Goal: Information Seeking & Learning: Learn about a topic

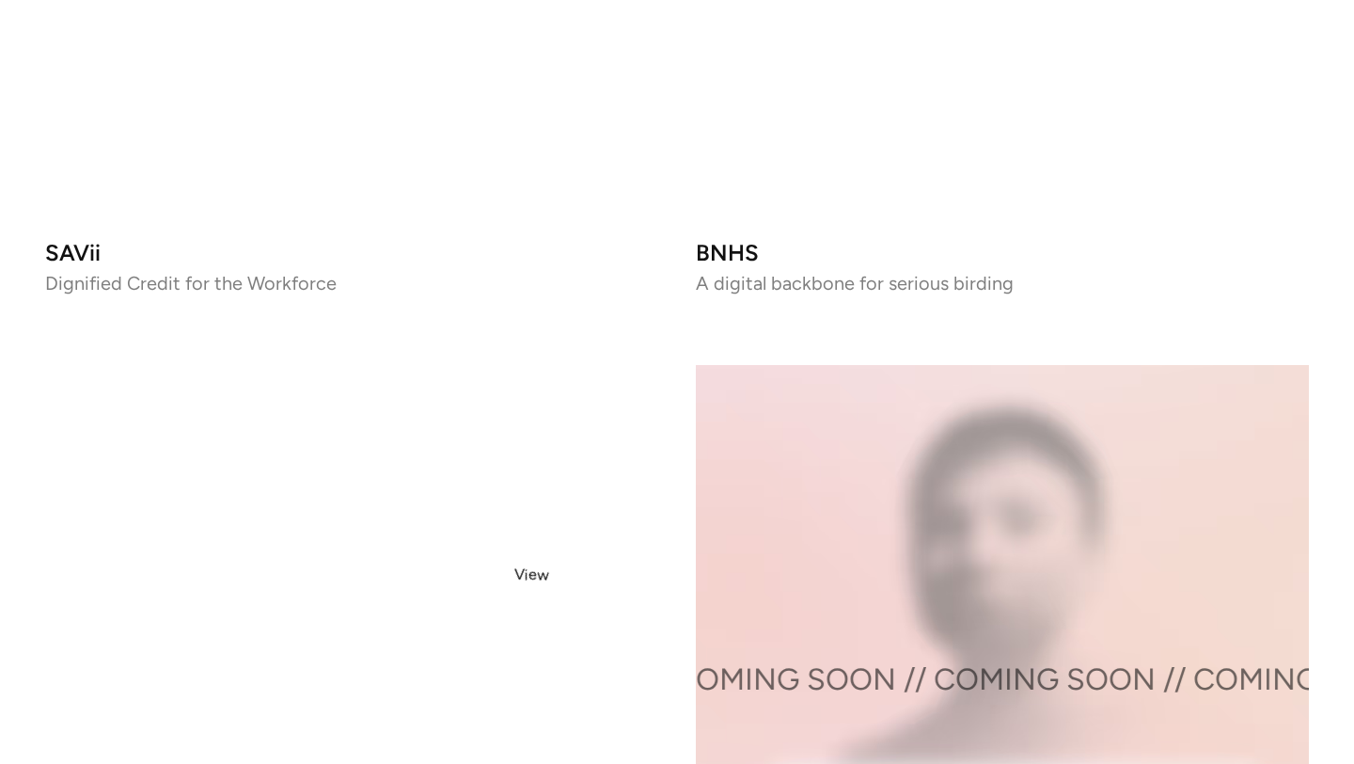
scroll to position [3211, 0]
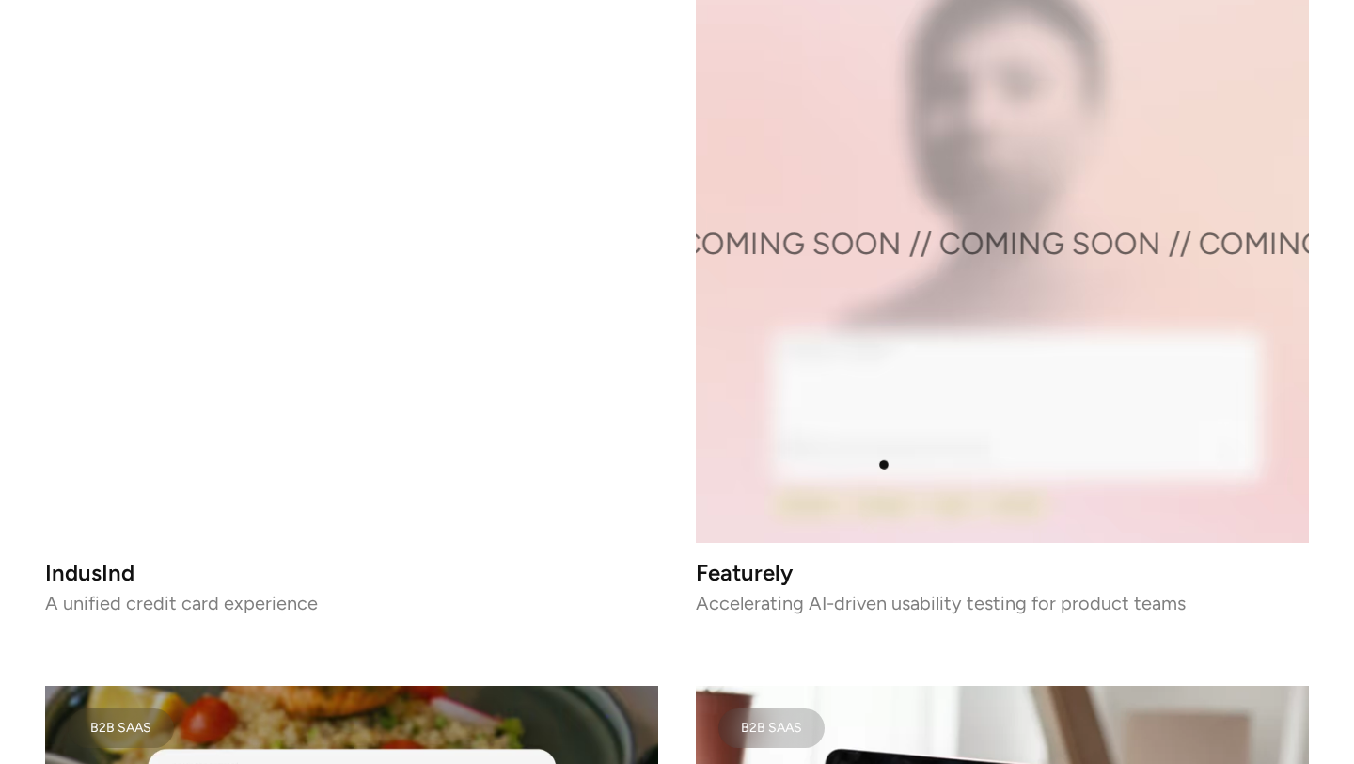
scroll to position [3620, 0]
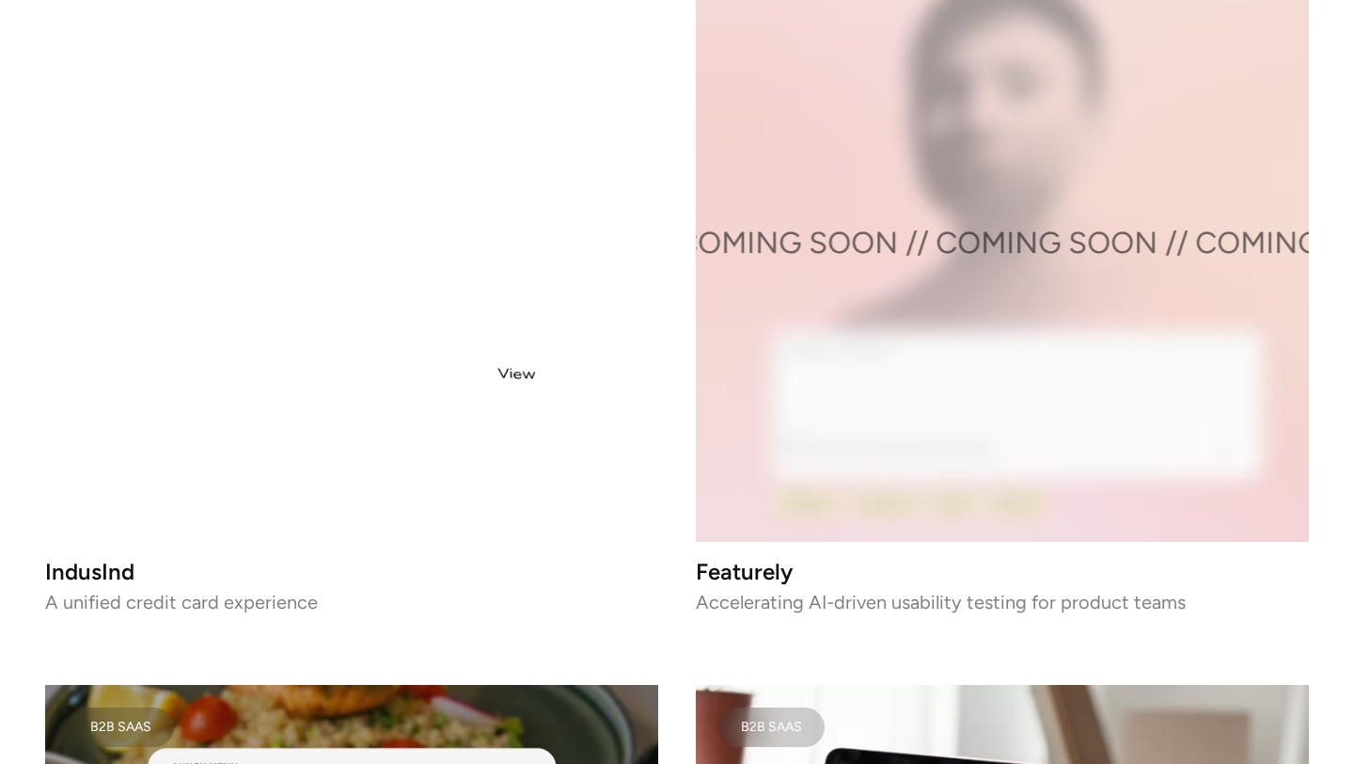
click at [343, 345] on video at bounding box center [351, 235] width 613 height 613
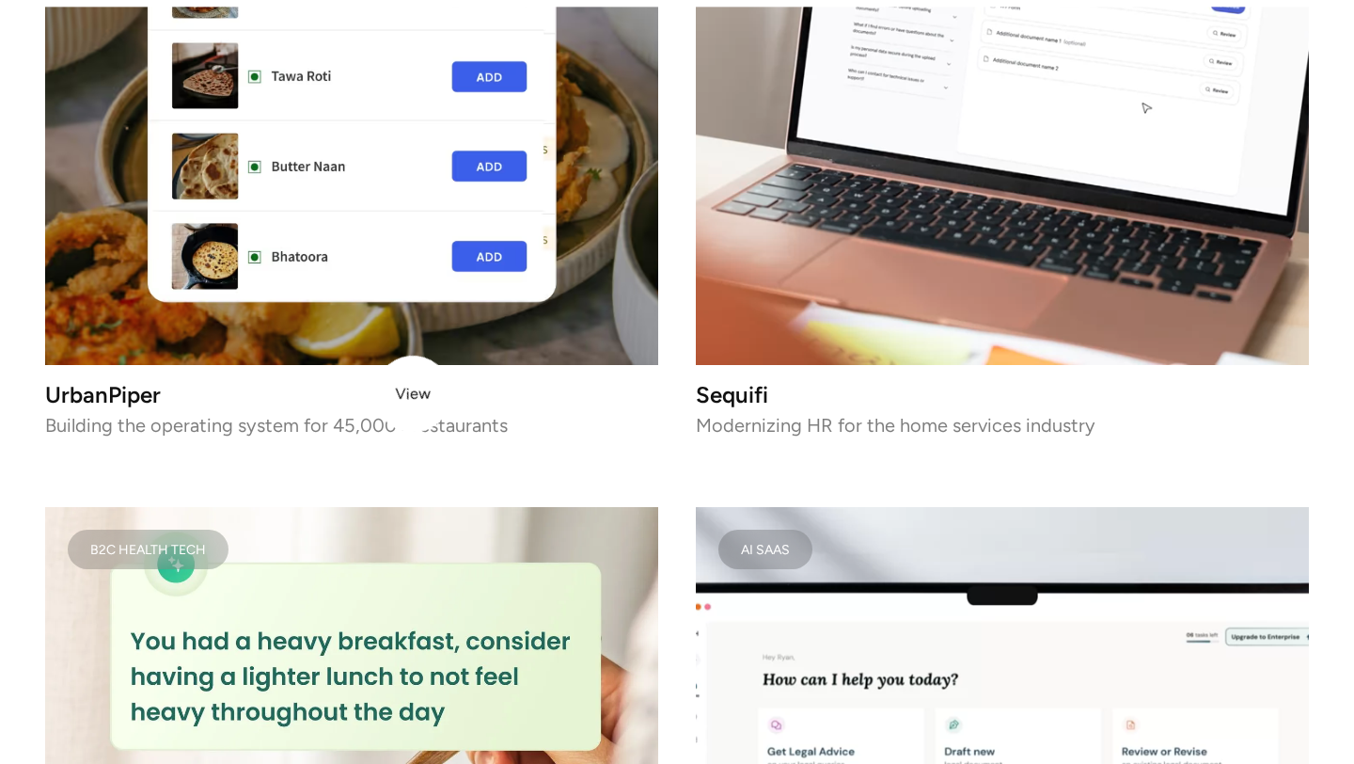
scroll to position [4553, 0]
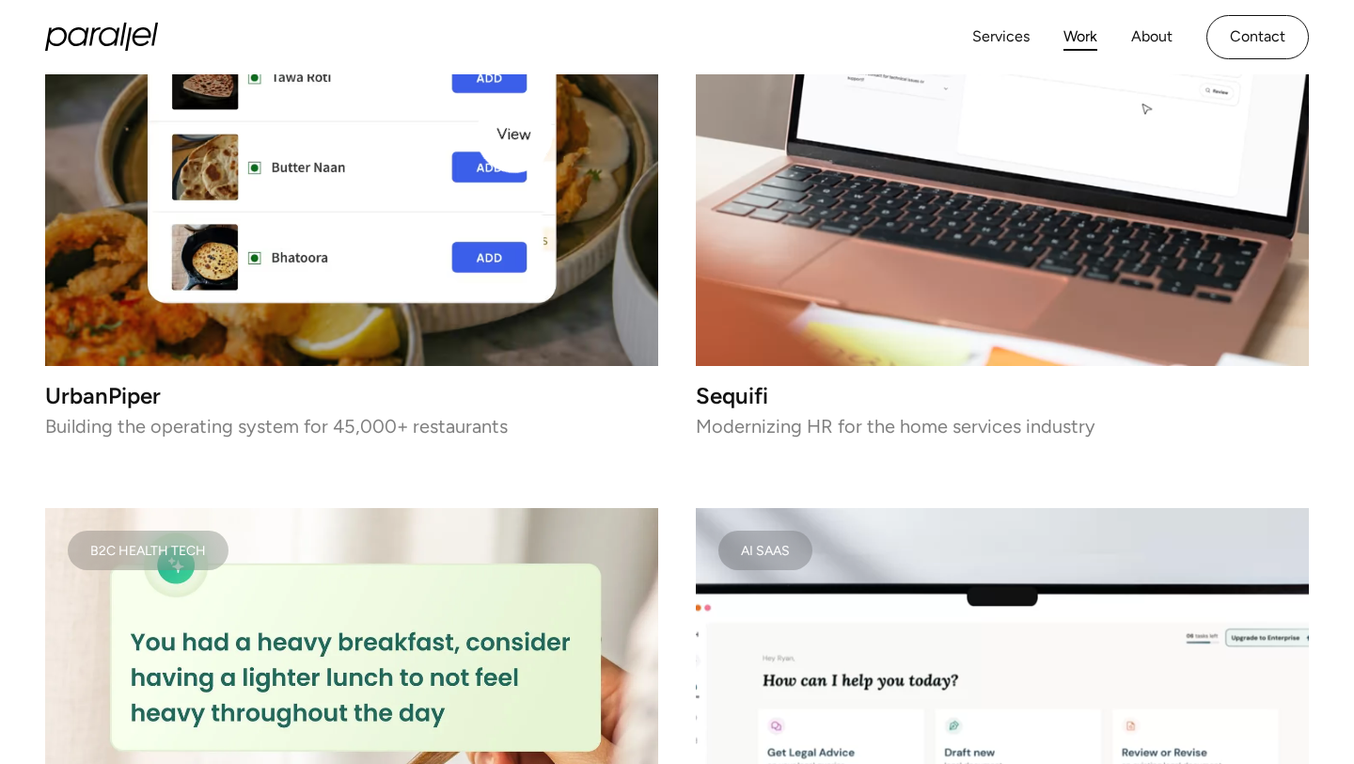
click at [515, 135] on img at bounding box center [351, 59] width 613 height 613
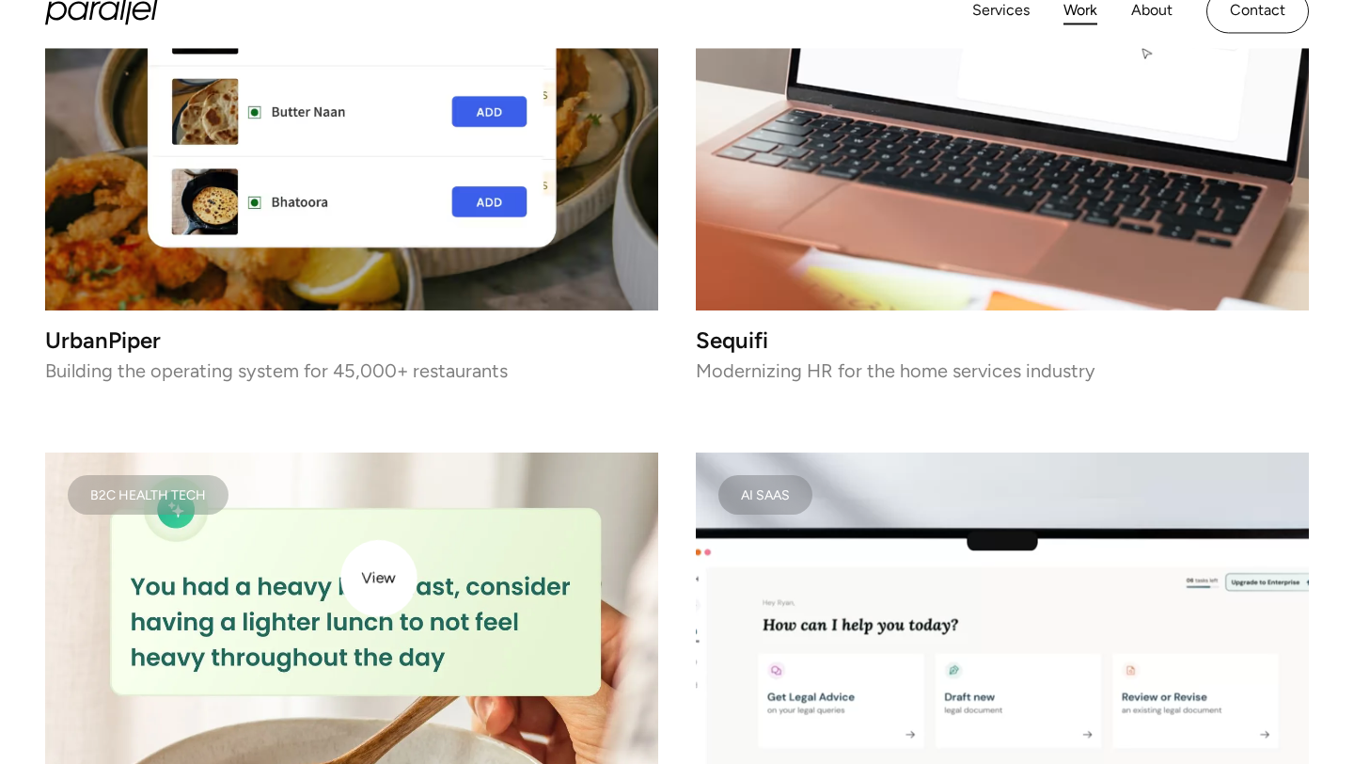
scroll to position [4623, 0]
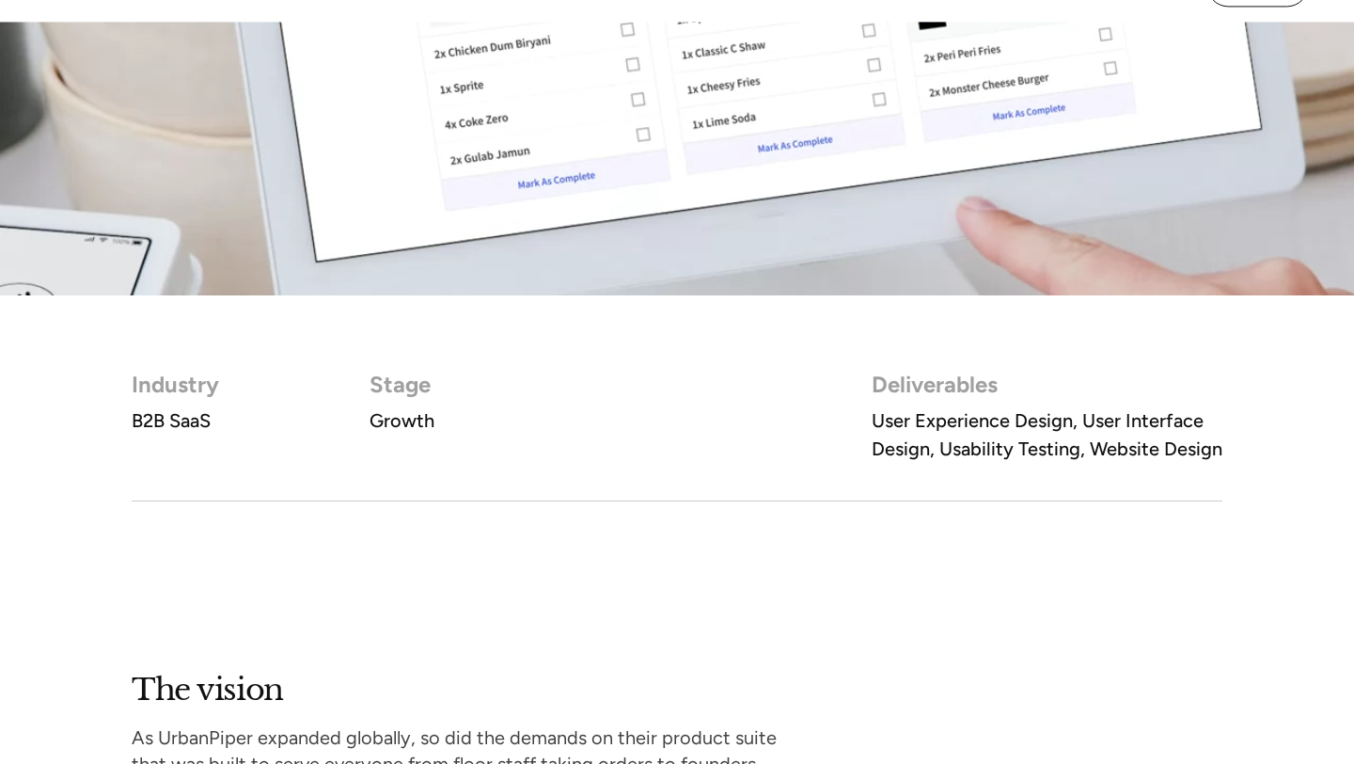
scroll to position [1021, 0]
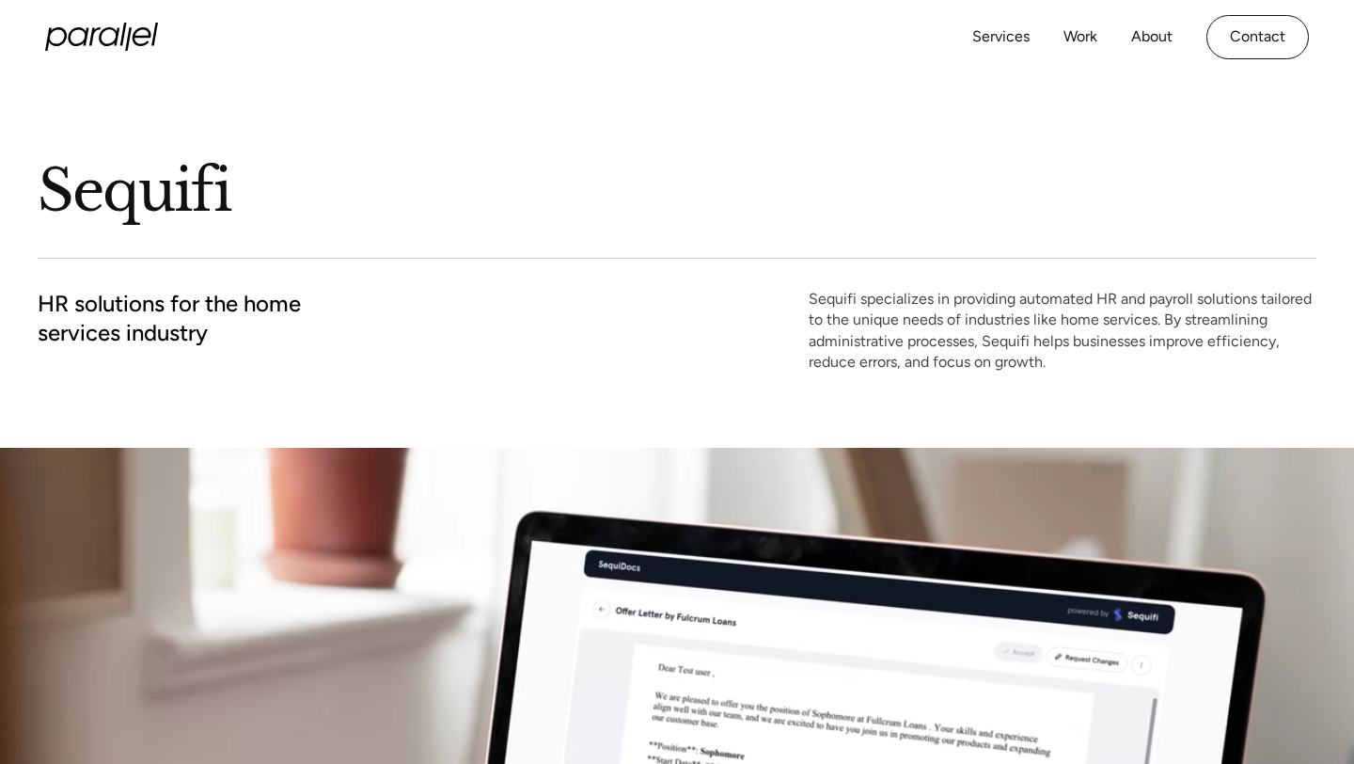
scroll to position [77, 0]
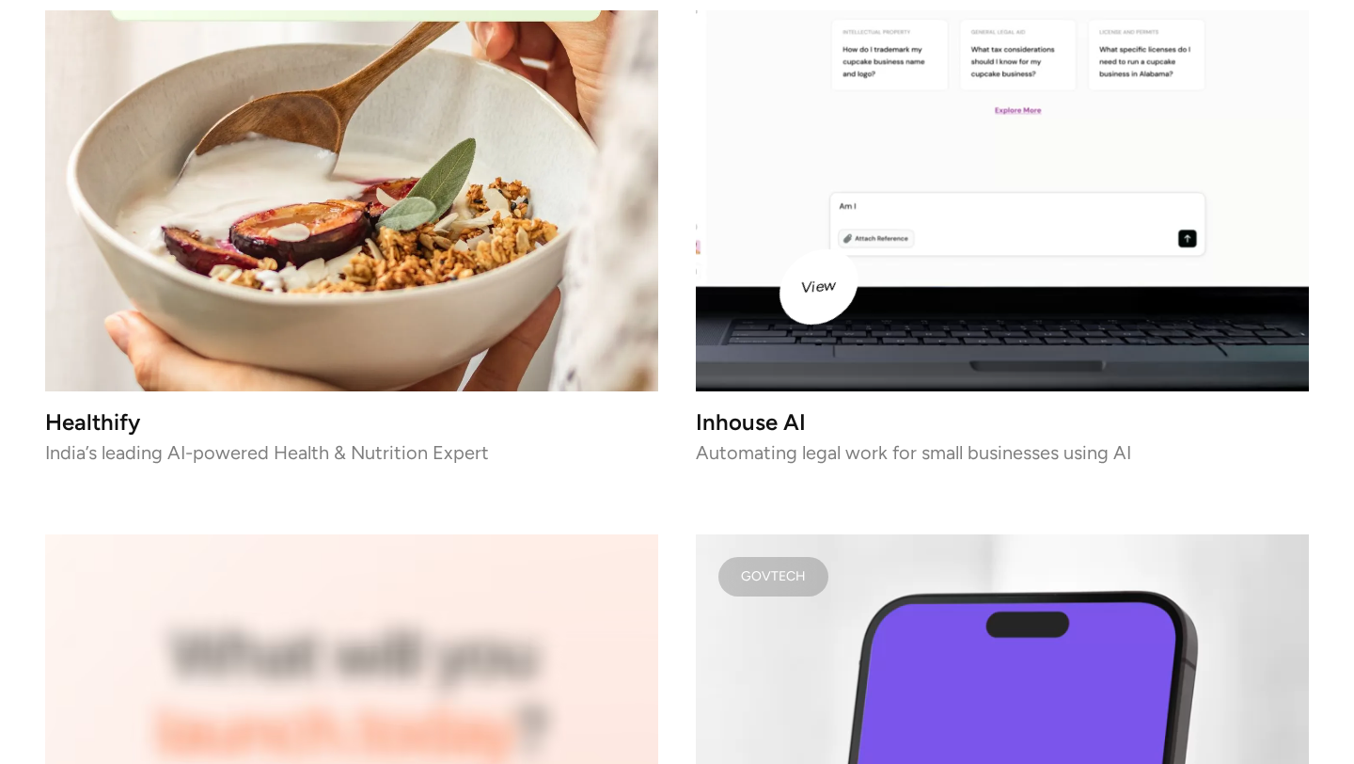
click at [892, 228] on video at bounding box center [1002, 84] width 613 height 613
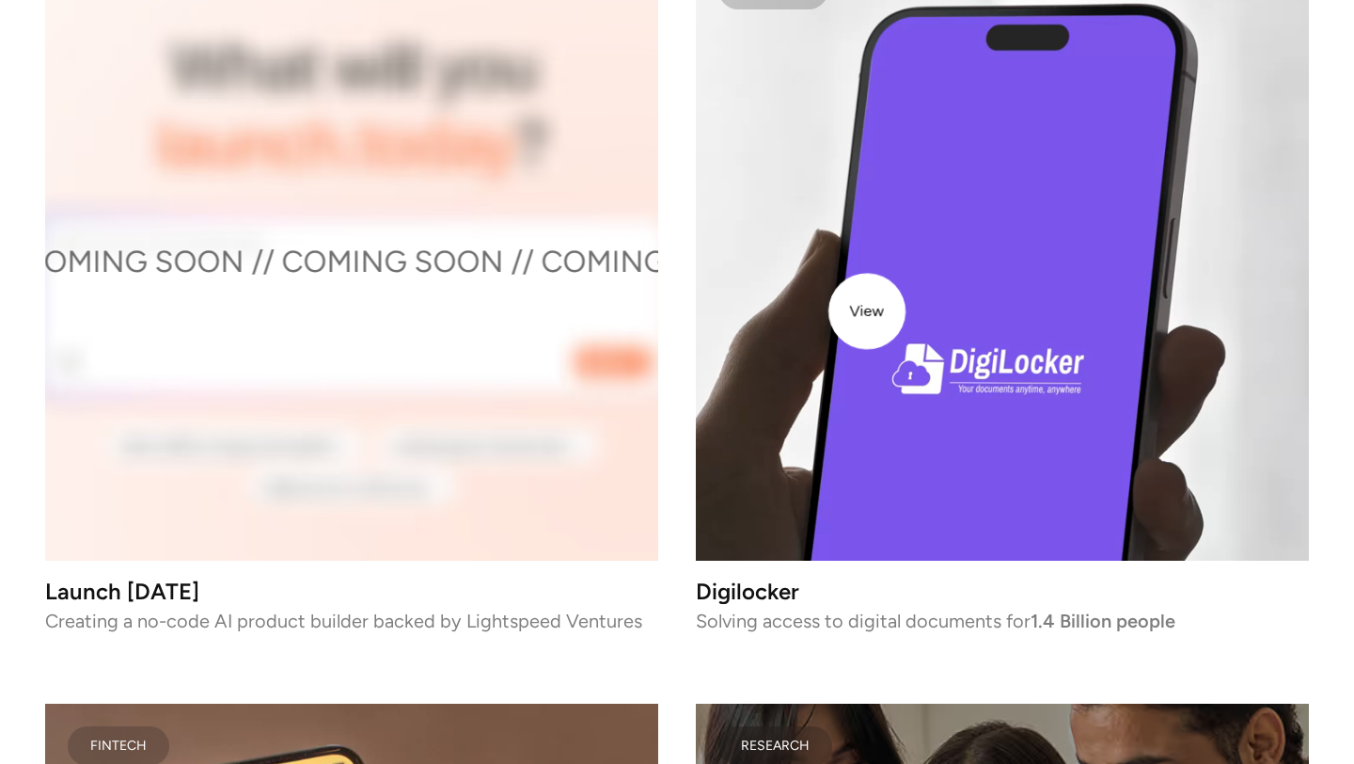
scroll to position [5972, 0]
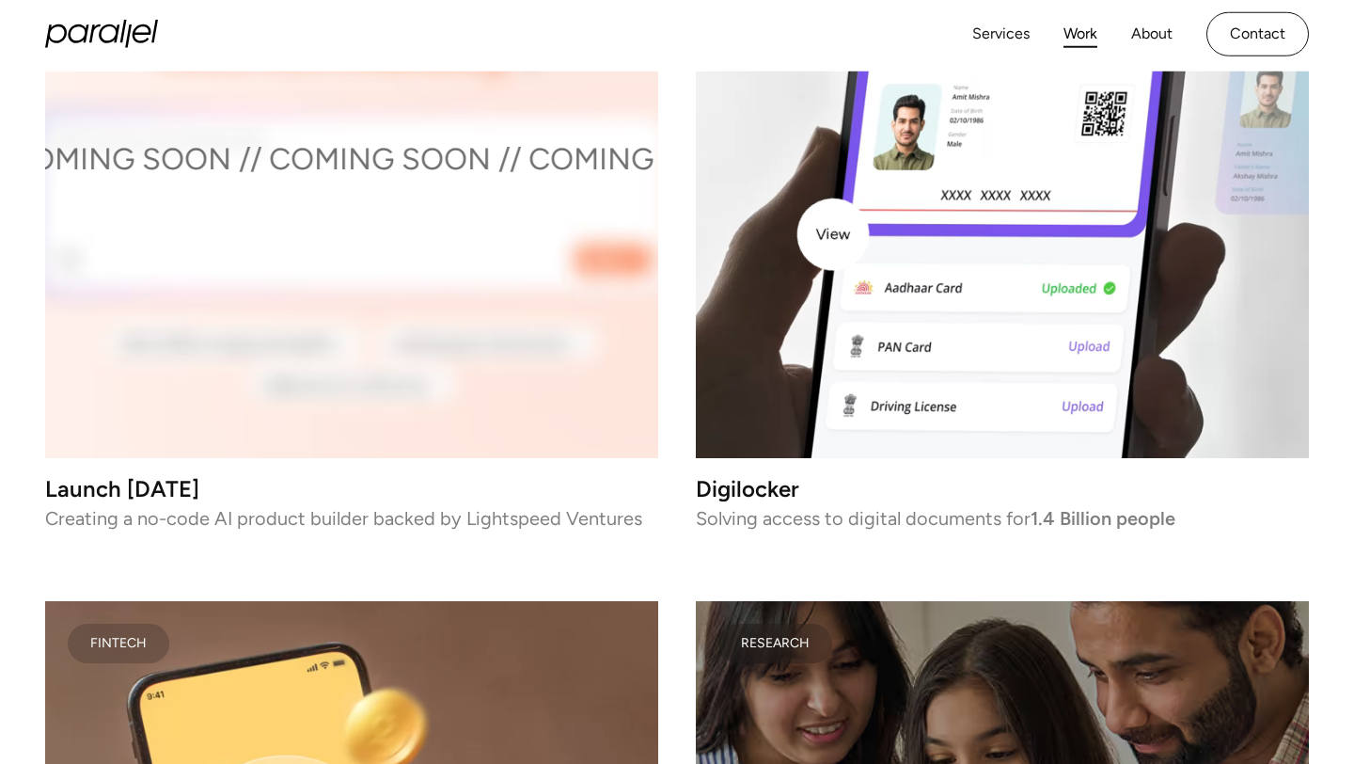
click at [833, 234] on video at bounding box center [1002, 151] width 613 height 613
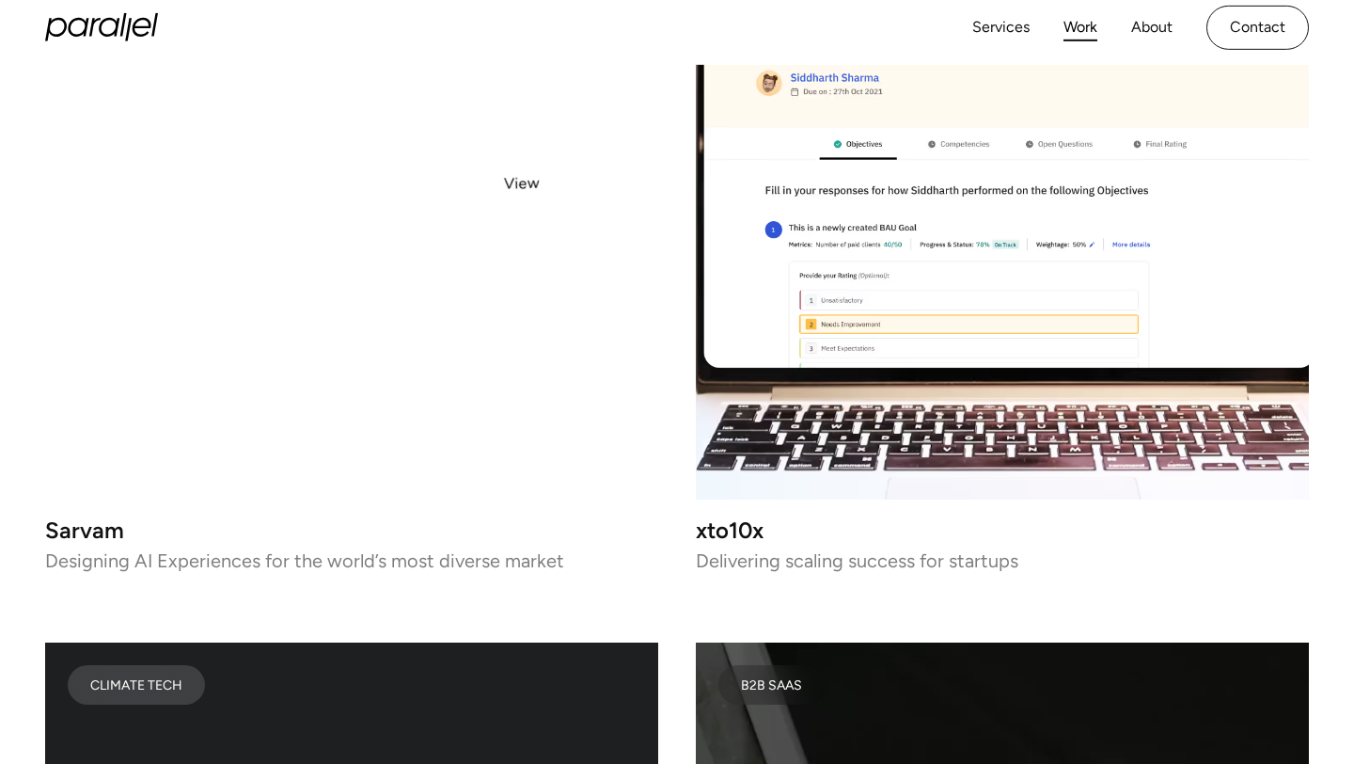
scroll to position [7355, 0]
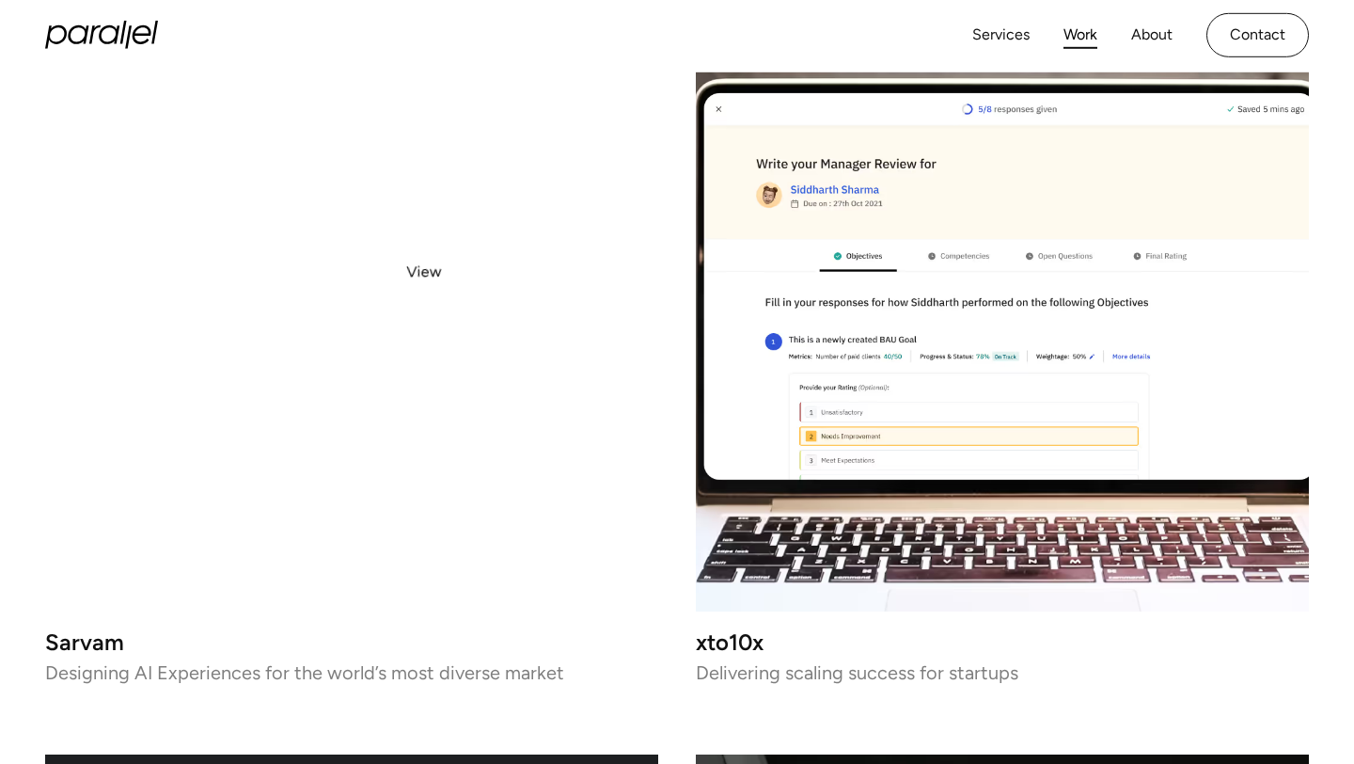
click at [421, 273] on video at bounding box center [351, 304] width 613 height 613
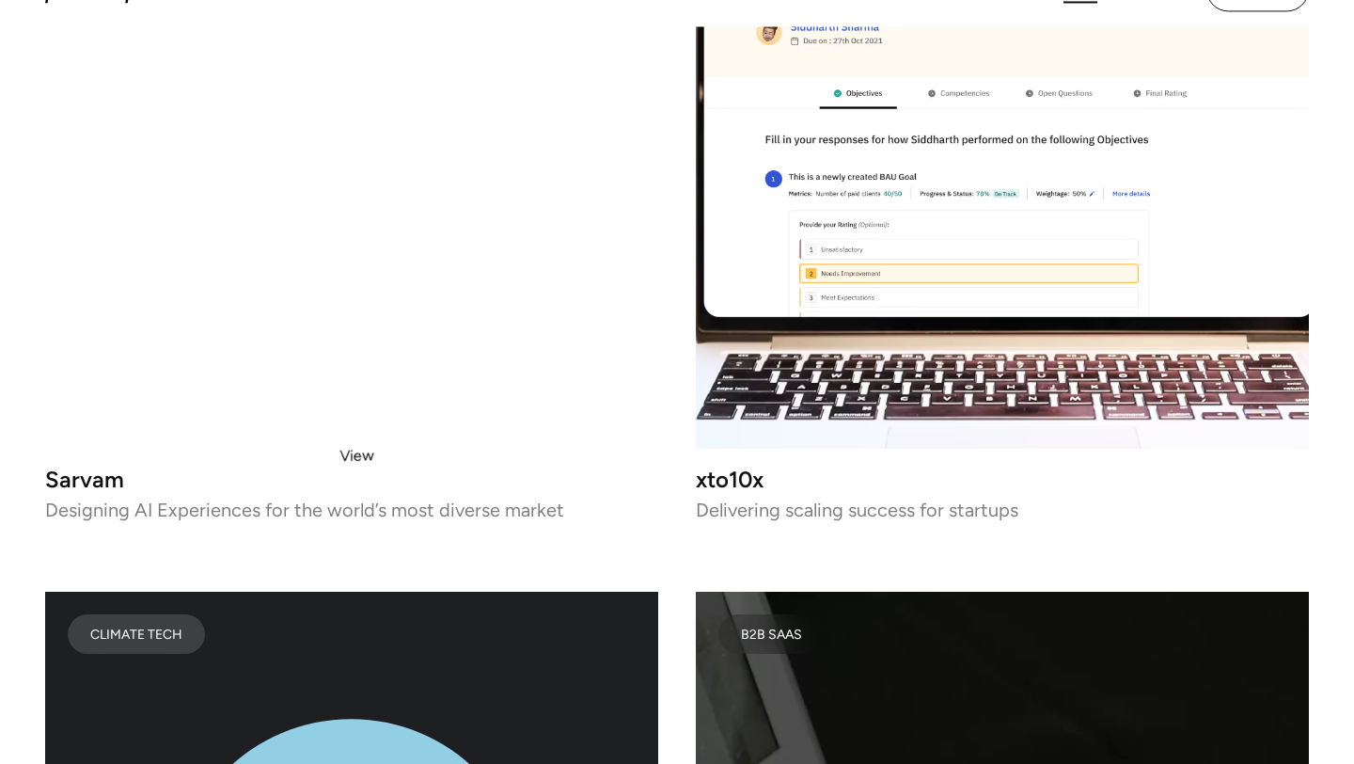
scroll to position [7519, 0]
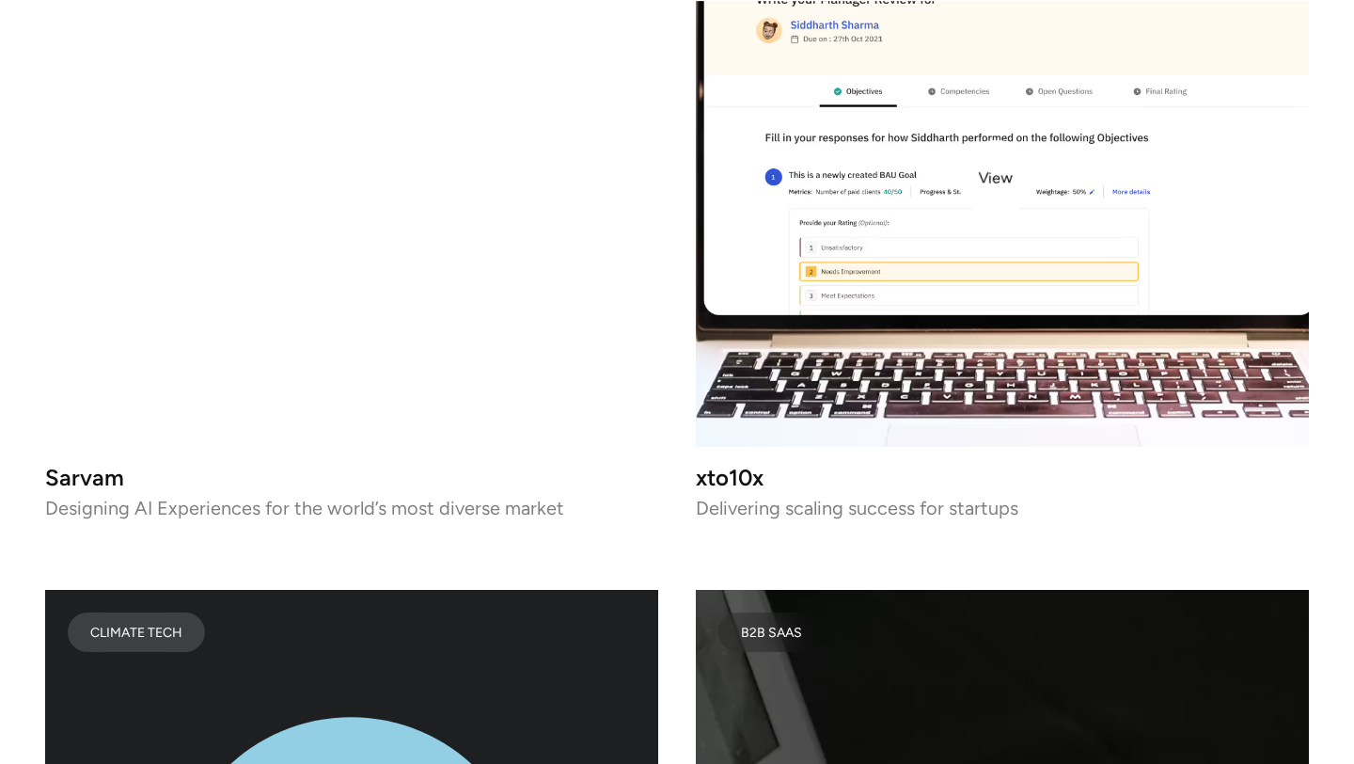
click at [998, 178] on img at bounding box center [1002, 140] width 613 height 613
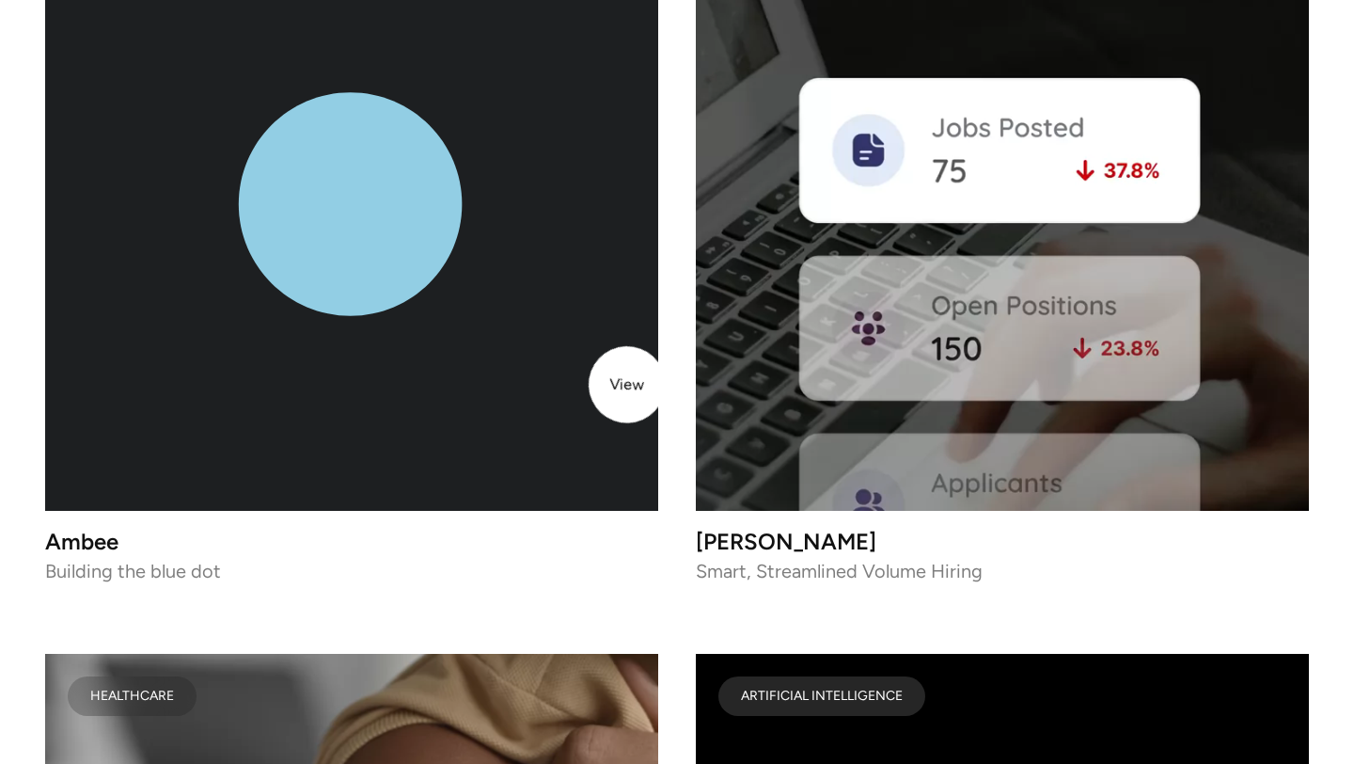
scroll to position [8302, 0]
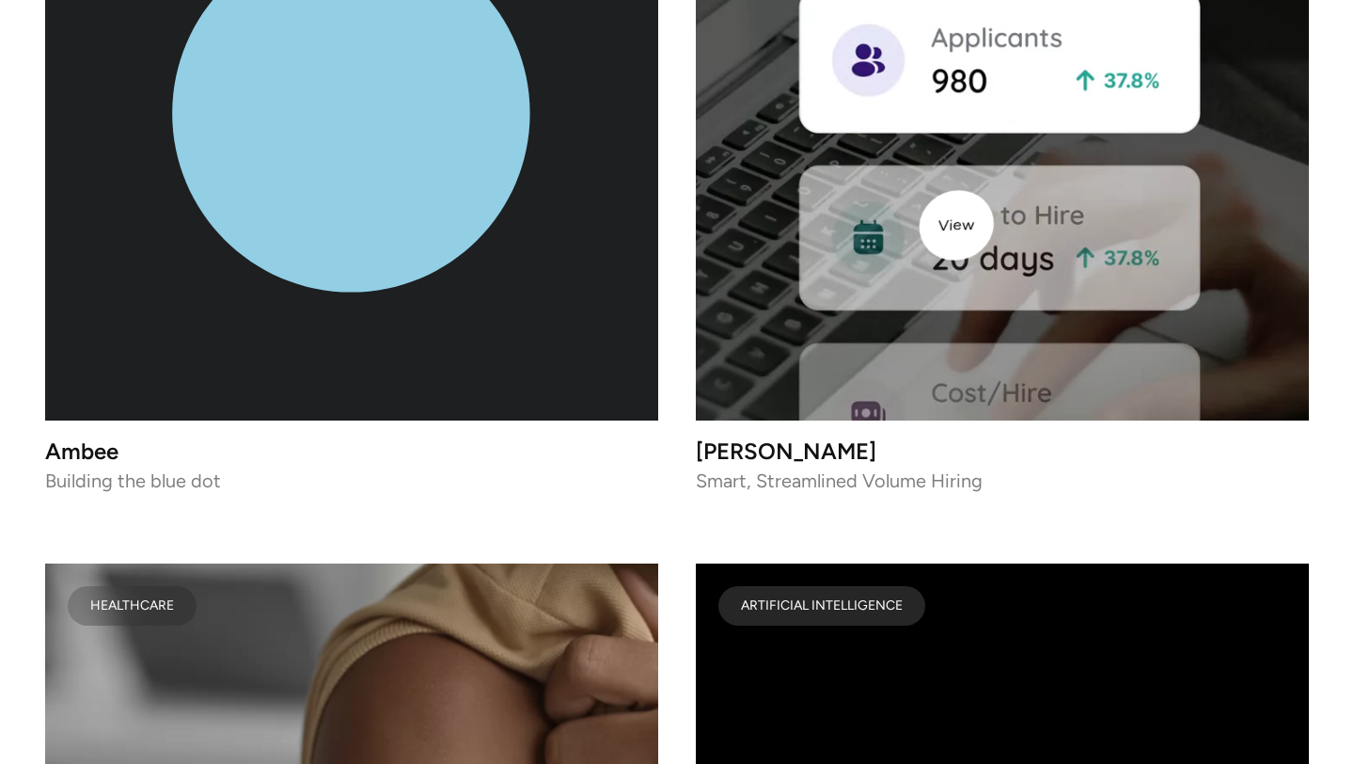
click at [977, 217] on video at bounding box center [1002, 113] width 613 height 613
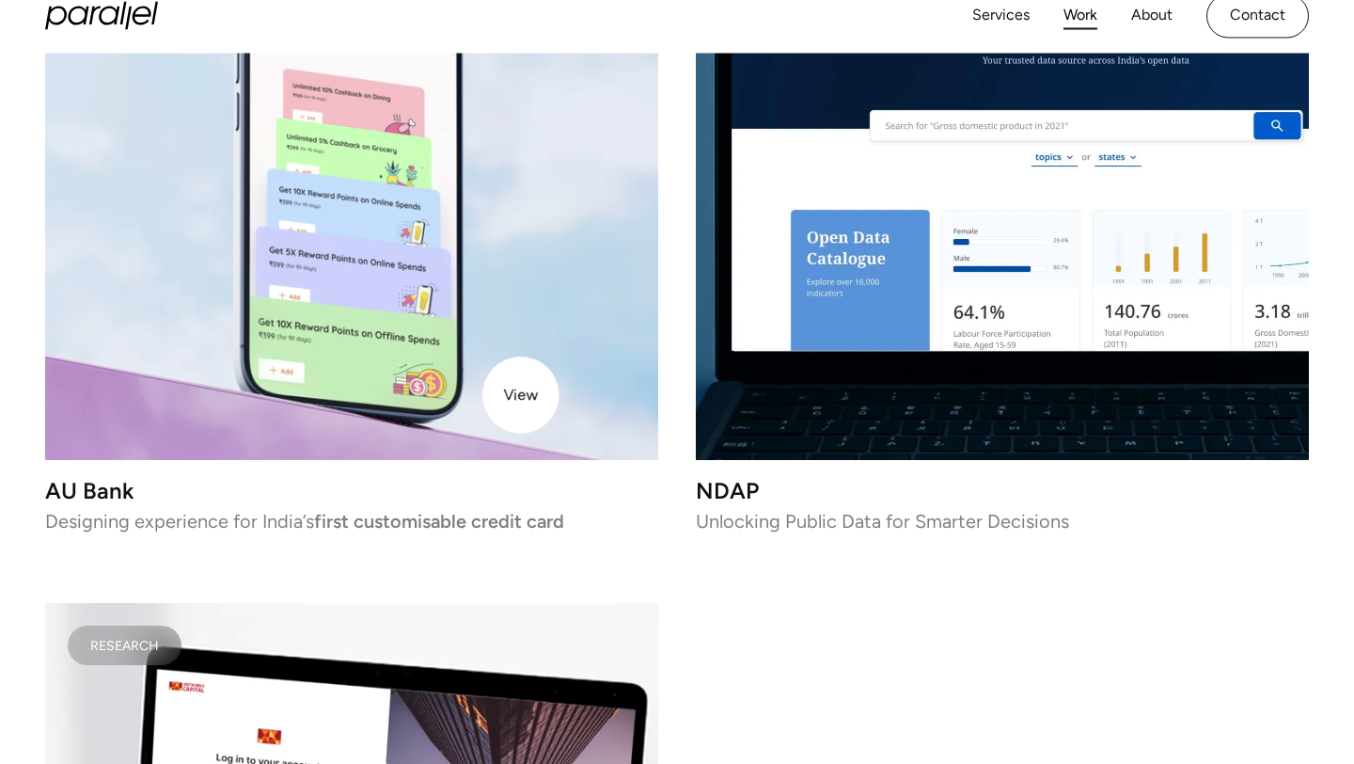
scroll to position [12028, 0]
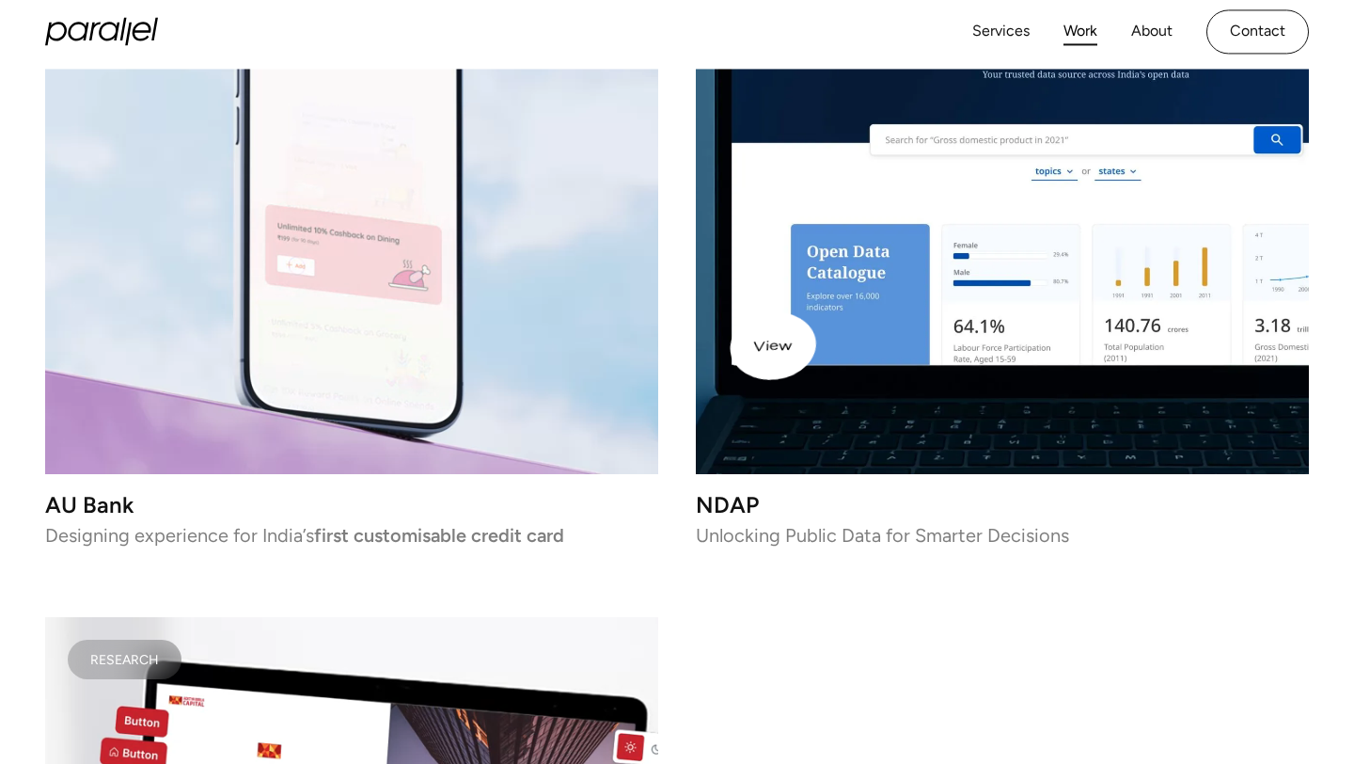
click at [835, 337] on img at bounding box center [1002, 167] width 613 height 613
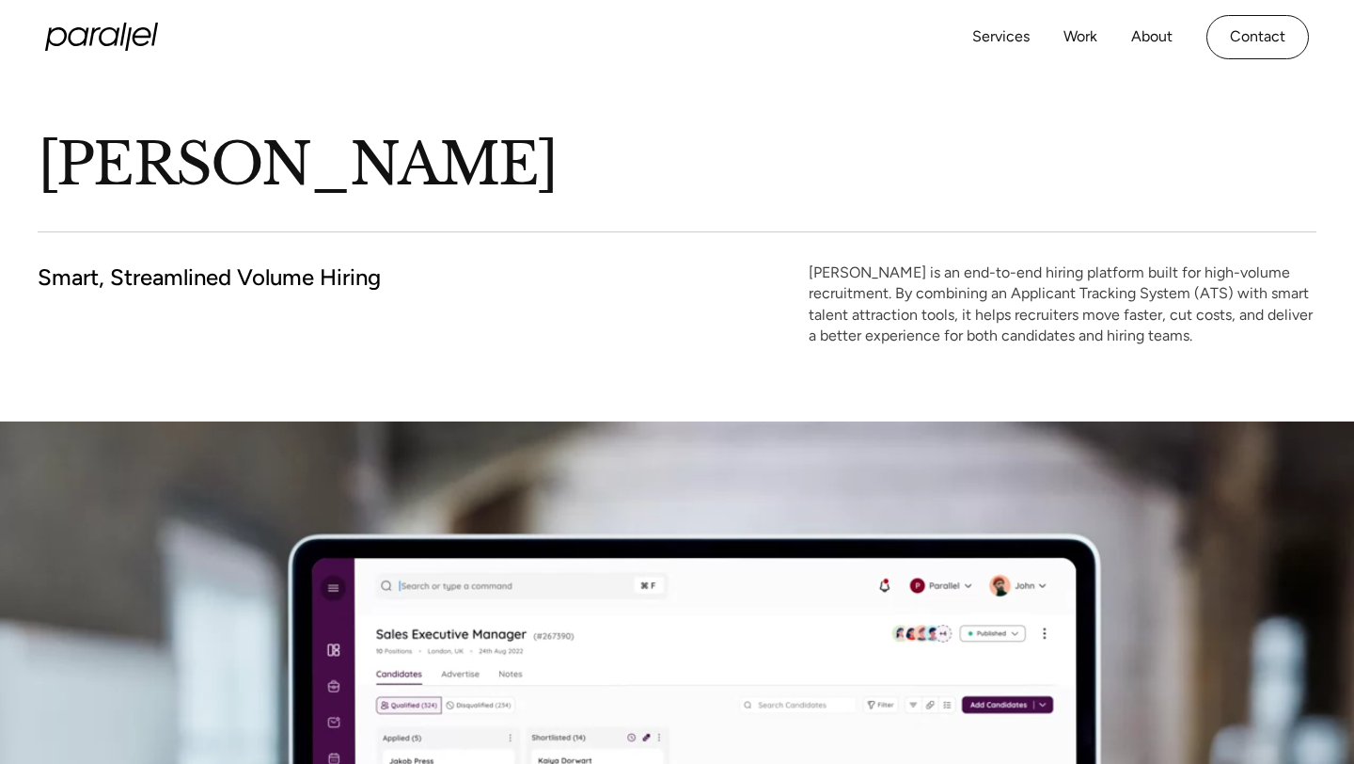
scroll to position [123, 0]
